Goal: Find specific page/section: Find specific page/section

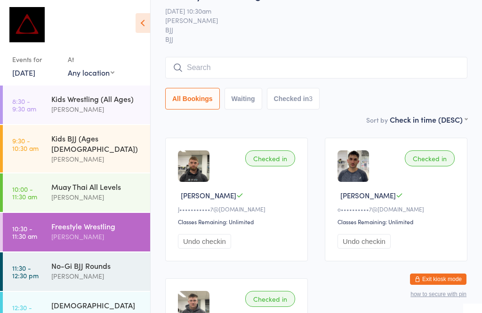
scroll to position [26, 0]
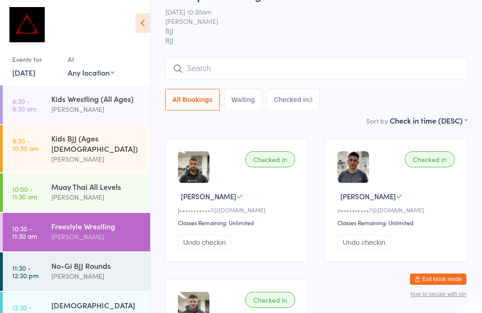
click at [270, 69] on input "search" at bounding box center [316, 69] width 302 height 22
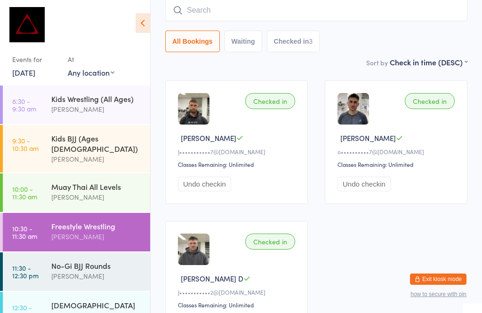
scroll to position [85, 0]
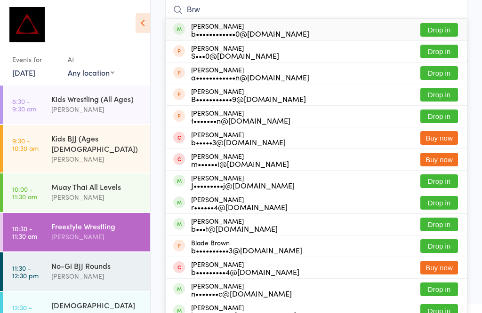
type input "Brw"
click at [448, 27] on button "Drop in" at bounding box center [439, 30] width 38 height 14
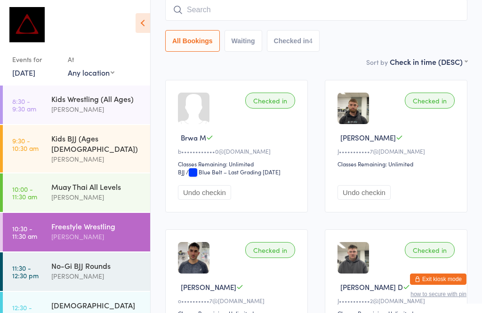
click at [118, 261] on div "No-Gi BJJ Rounds" at bounding box center [96, 266] width 91 height 10
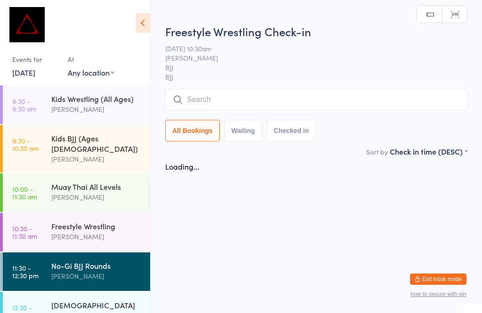
scroll to position [0, 0]
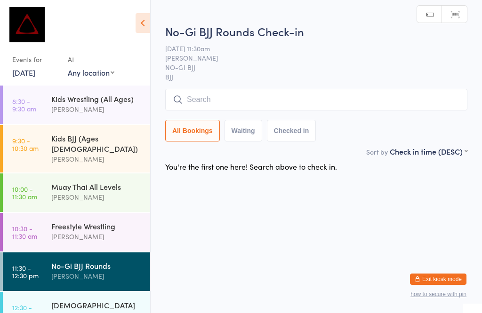
click at [109, 279] on div "No-Gi BJJ Rounds [PERSON_NAME]" at bounding box center [100, 271] width 99 height 37
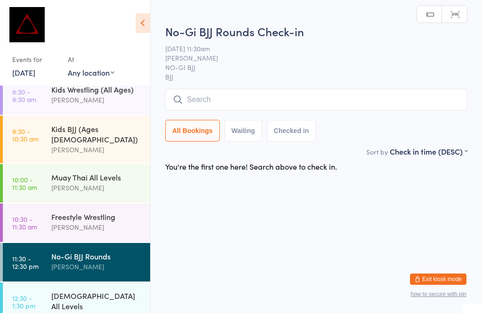
click at [82, 283] on div "Judo All Levels [PERSON_NAME]" at bounding box center [100, 306] width 99 height 47
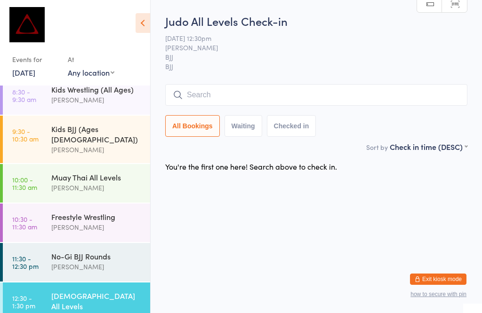
click at [112, 212] on div "Freestyle Wrestling" at bounding box center [96, 217] width 91 height 10
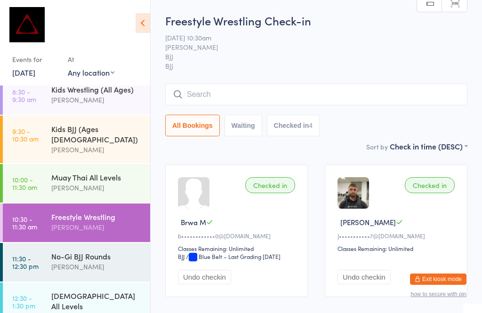
click at [265, 104] on input "search" at bounding box center [316, 95] width 302 height 22
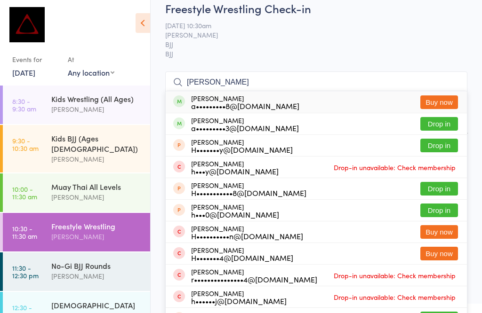
scroll to position [9, 0]
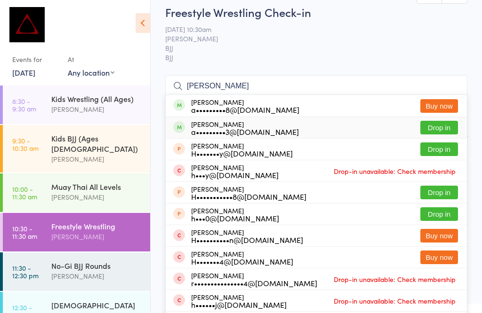
type input "[PERSON_NAME]"
click at [434, 121] on button "Drop in" at bounding box center [439, 128] width 38 height 14
